Goal: Information Seeking & Learning: Check status

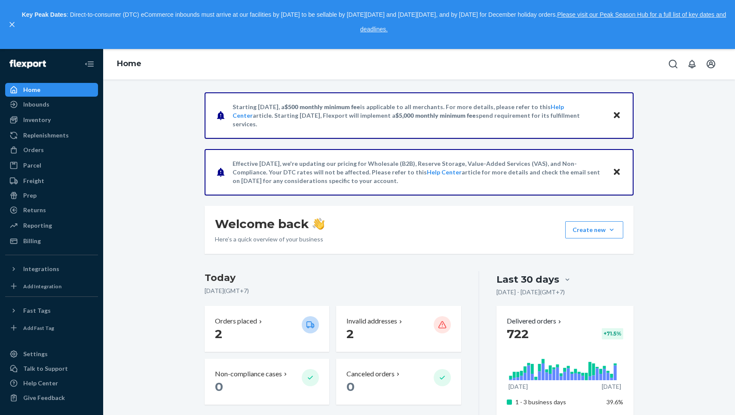
click at [156, 12] on p "Key Peak Dates : Direct-to-consumer (DTC) eCommerce inbounds must arrive at our…" at bounding box center [374, 22] width 706 height 29
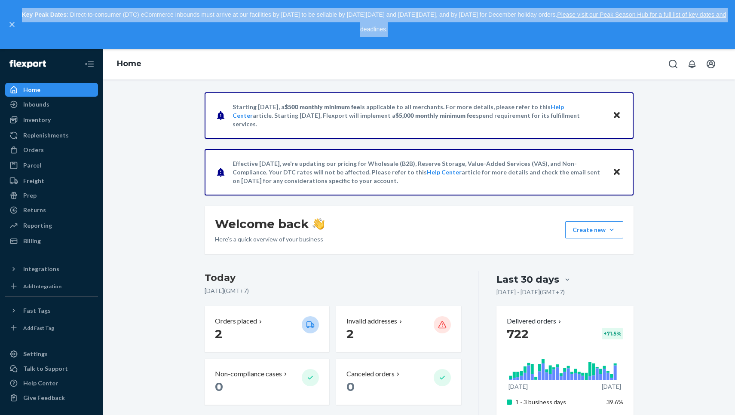
click at [156, 12] on p "Key Peak Dates : Direct-to-consumer (DTC) eCommerce inbounds must arrive at our…" at bounding box center [374, 22] width 706 height 29
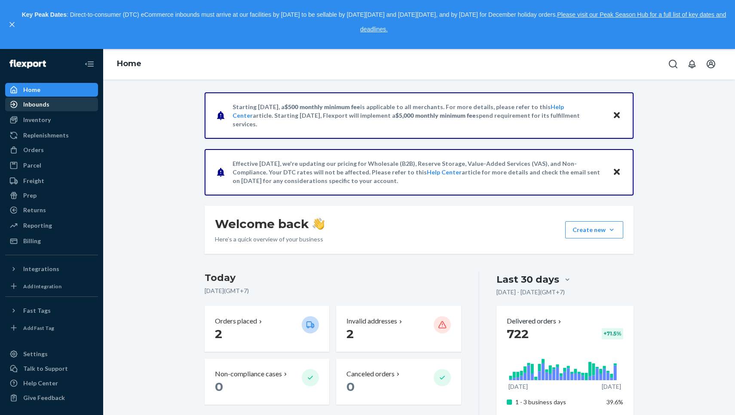
click at [69, 104] on div "Inbounds" at bounding box center [51, 104] width 91 height 12
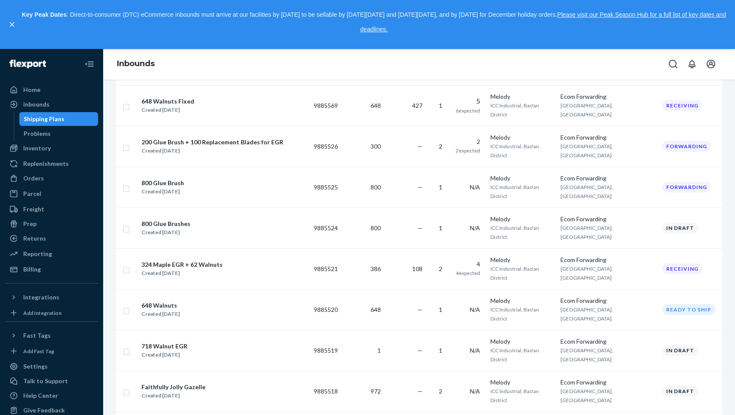
scroll to position [314, 0]
click at [175, 9] on p "Key Peak Dates : Direct-to-consumer (DTC) eCommerce inbounds must arrive at our…" at bounding box center [374, 22] width 706 height 29
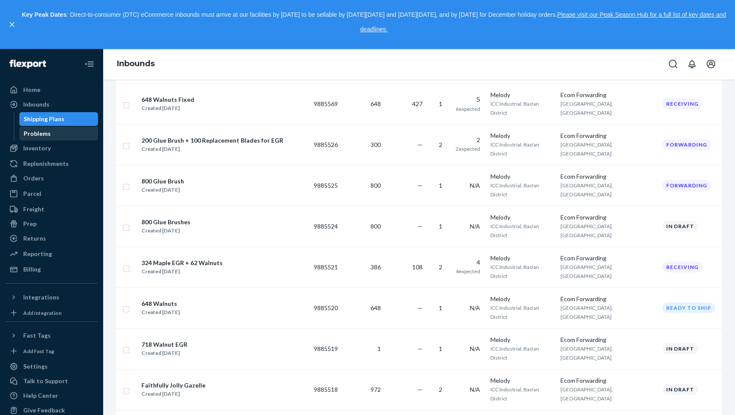
click at [89, 134] on div "Problems" at bounding box center [58, 134] width 77 height 12
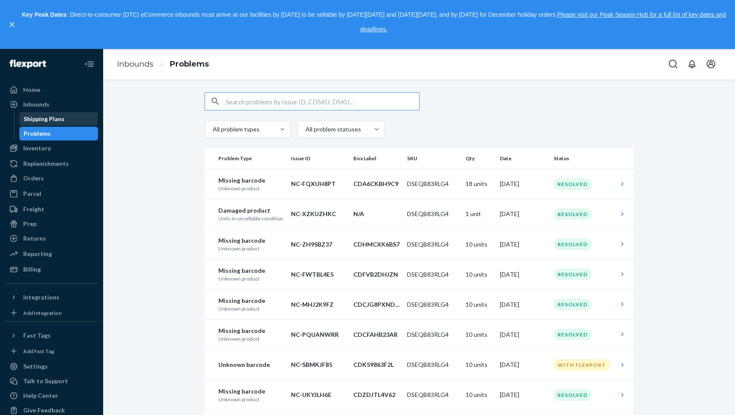
click at [69, 121] on div "Shipping Plans" at bounding box center [58, 119] width 77 height 12
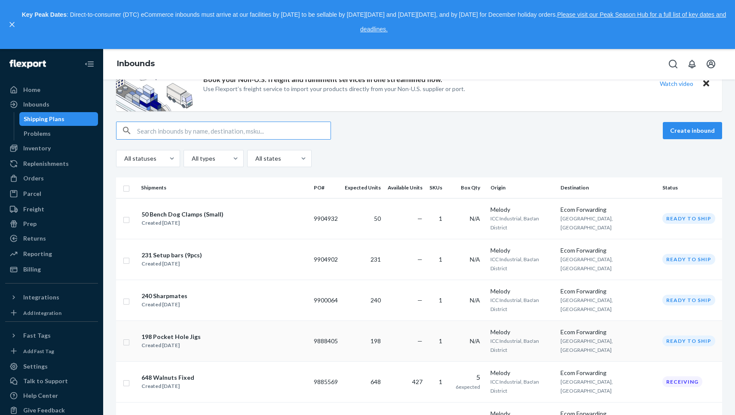
scroll to position [37, 0]
click at [187, 373] on div "648 Walnuts Fixed" at bounding box center [167, 377] width 53 height 9
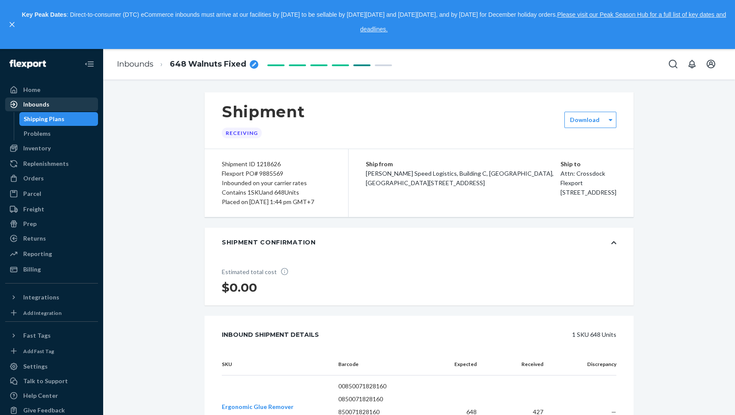
click at [48, 107] on div "Inbounds" at bounding box center [36, 104] width 26 height 9
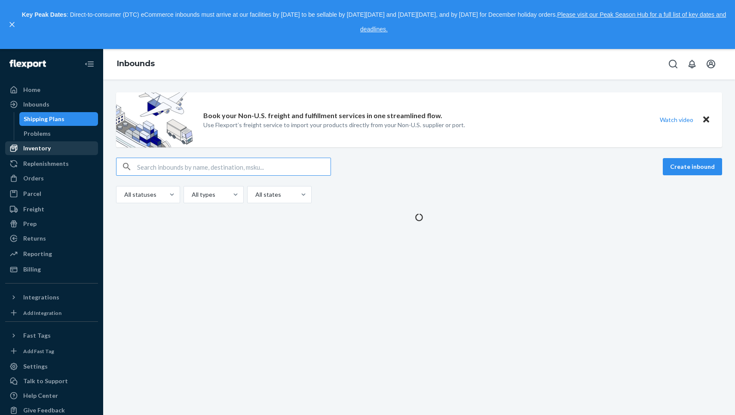
click at [45, 150] on div "Inventory" at bounding box center [36, 148] width 27 height 9
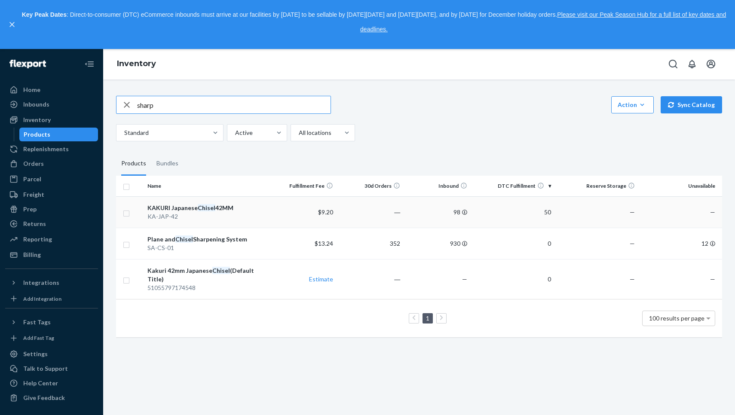
type input "sharp"
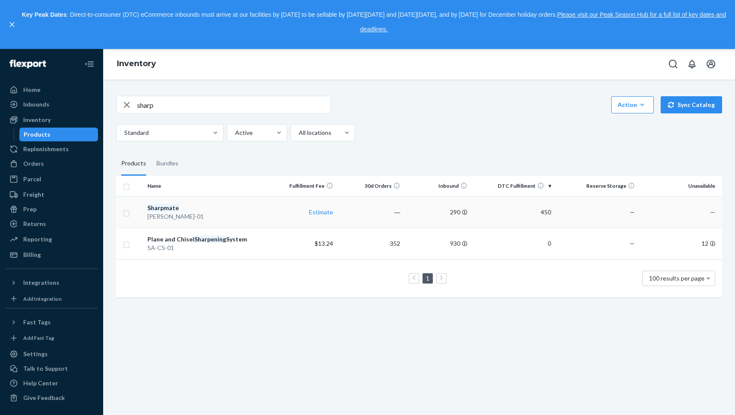
click at [218, 204] on div "Sharpmate" at bounding box center [206, 208] width 119 height 9
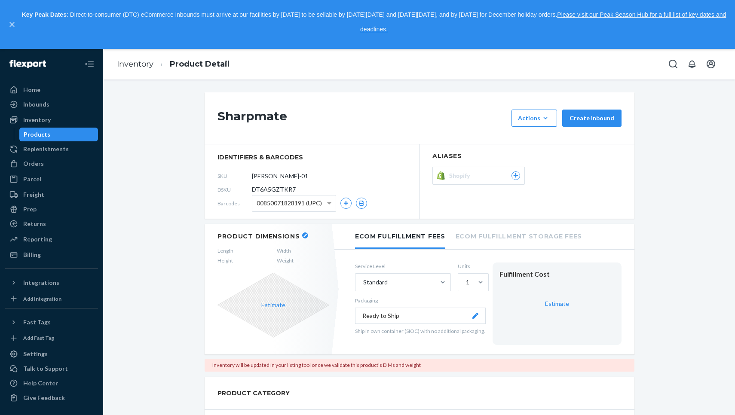
click at [110, 3] on div "Key Peak Dates : Direct-to-consumer (DTC) eCommerce inbounds must arrive at our…" at bounding box center [367, 24] width 735 height 49
